Goal: Transaction & Acquisition: Subscribe to service/newsletter

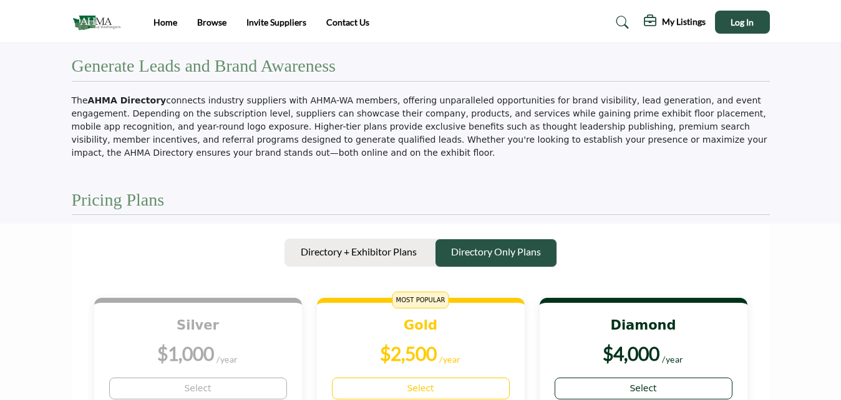
click at [490, 249] on p "Directory Only Plans" at bounding box center [496, 252] width 90 height 15
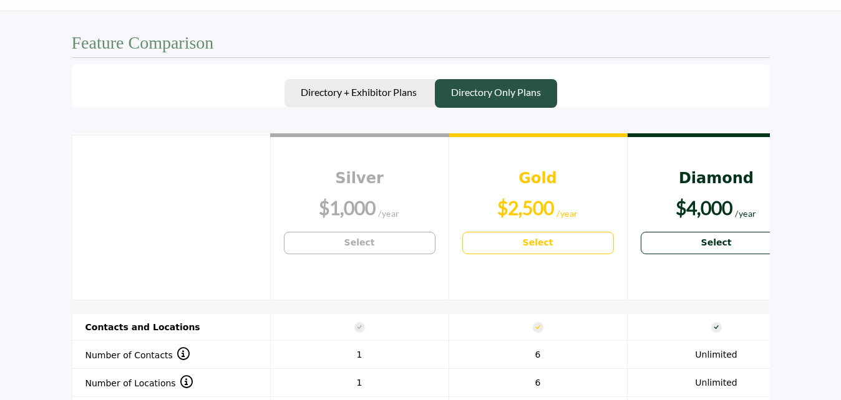
scroll to position [793, 0]
click at [509, 99] on p "Directory Only Plans" at bounding box center [496, 91] width 90 height 15
click at [502, 85] on p "Directory Only Plans" at bounding box center [496, 91] width 90 height 15
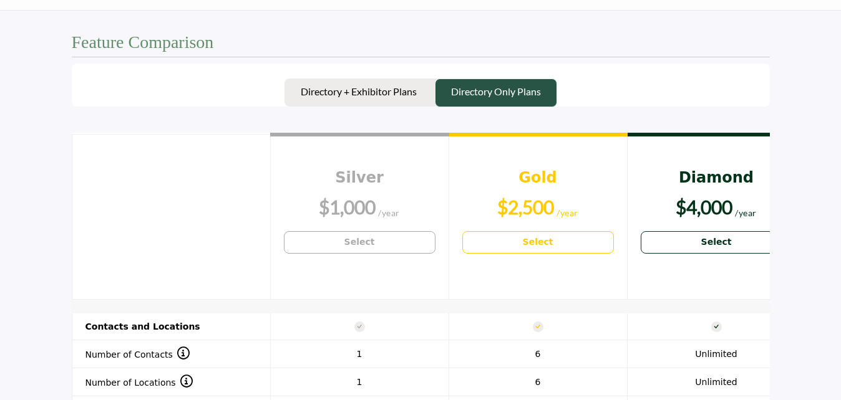
click at [502, 85] on p "Directory Only Plans" at bounding box center [496, 91] width 90 height 15
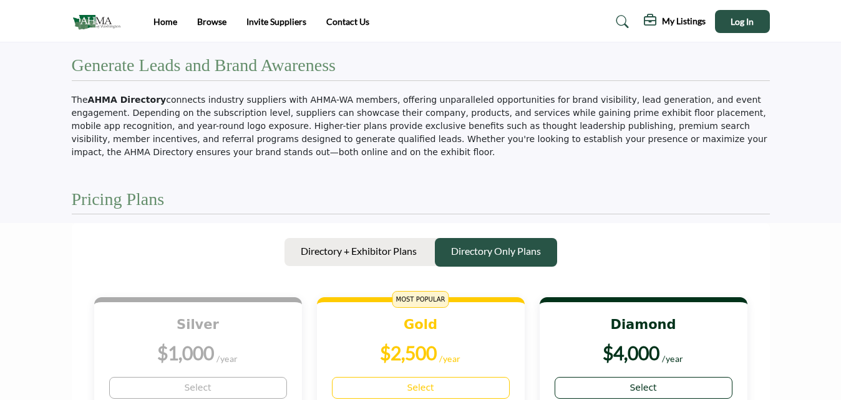
scroll to position [0, 0]
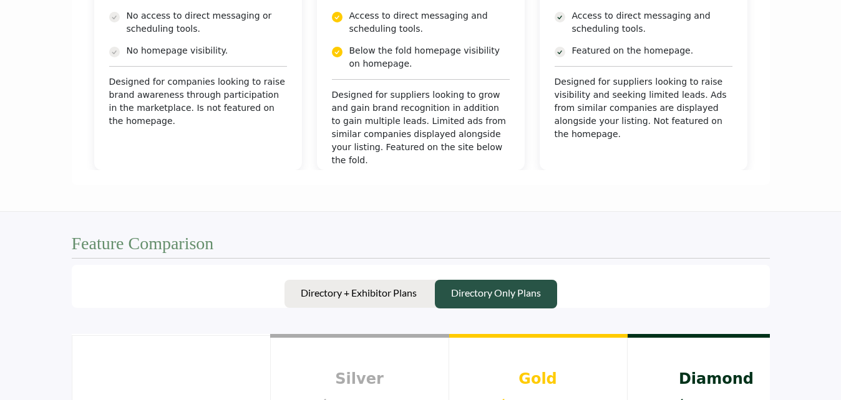
scroll to position [590, 0]
